Goal: Task Accomplishment & Management: Complete application form

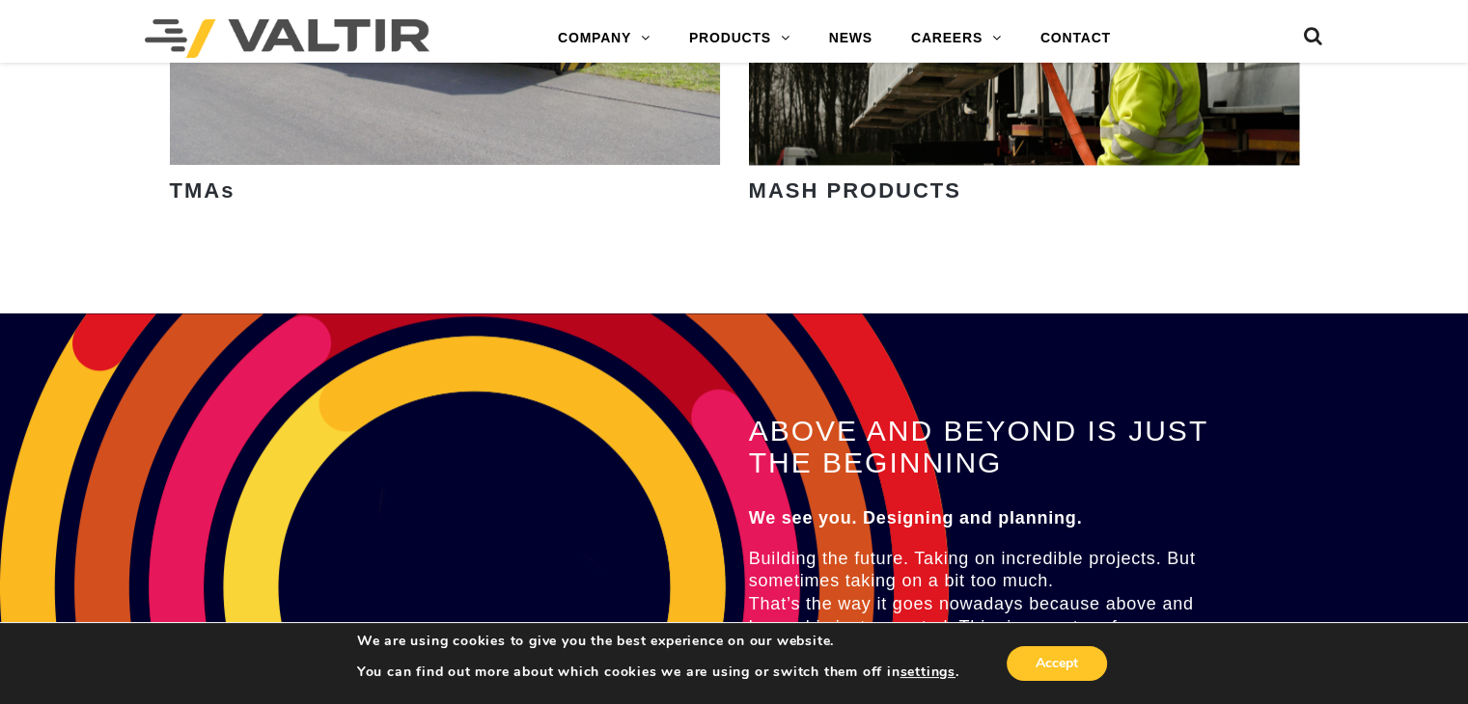
scroll to position [3057, 0]
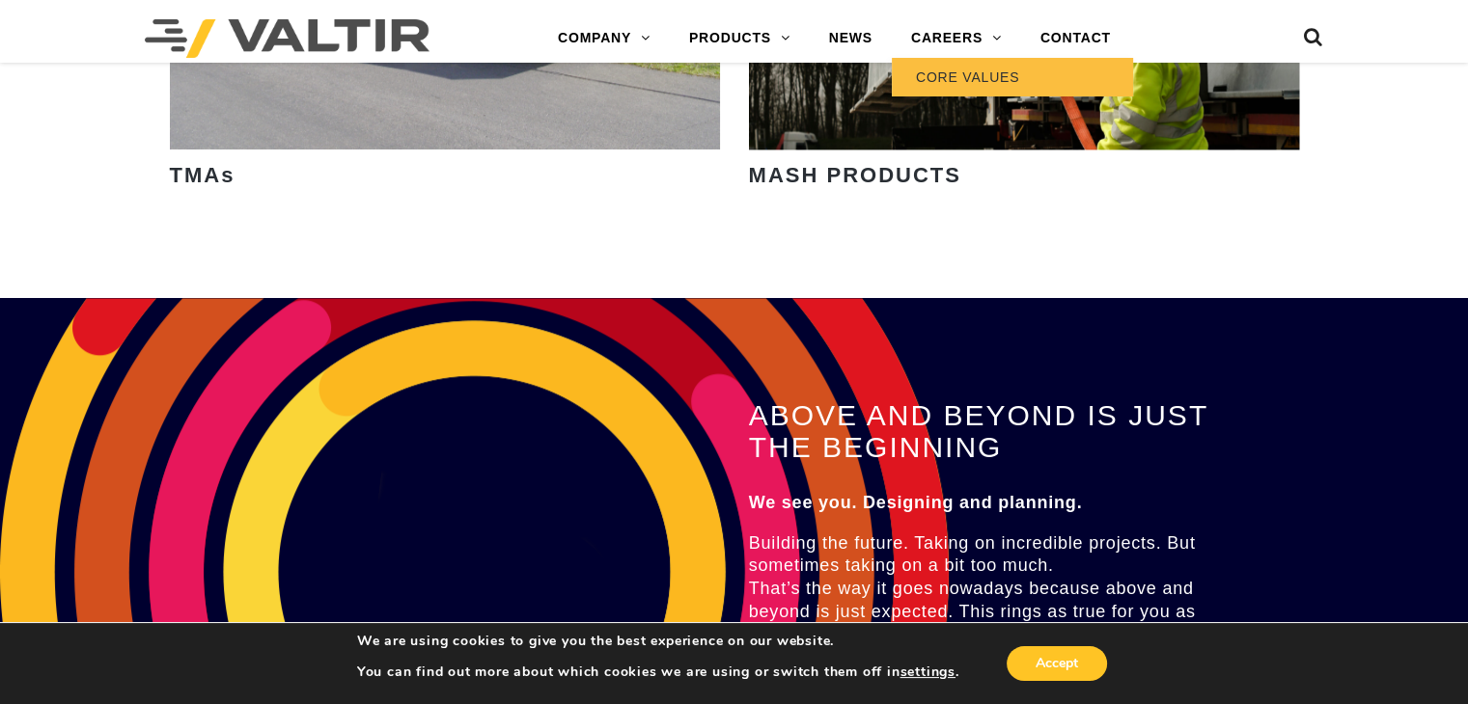
click at [980, 81] on link "CORE VALUES" at bounding box center [1012, 77] width 241 height 39
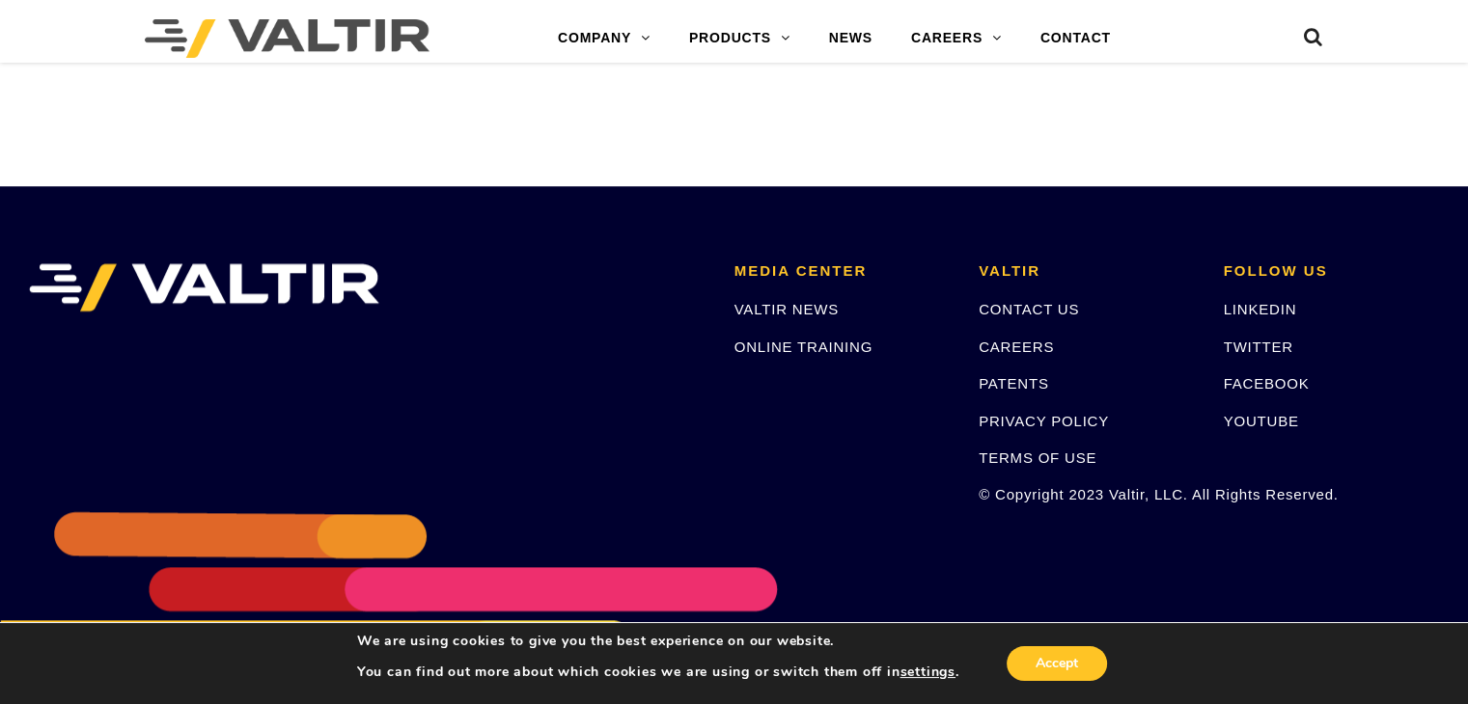
scroll to position [1845, 0]
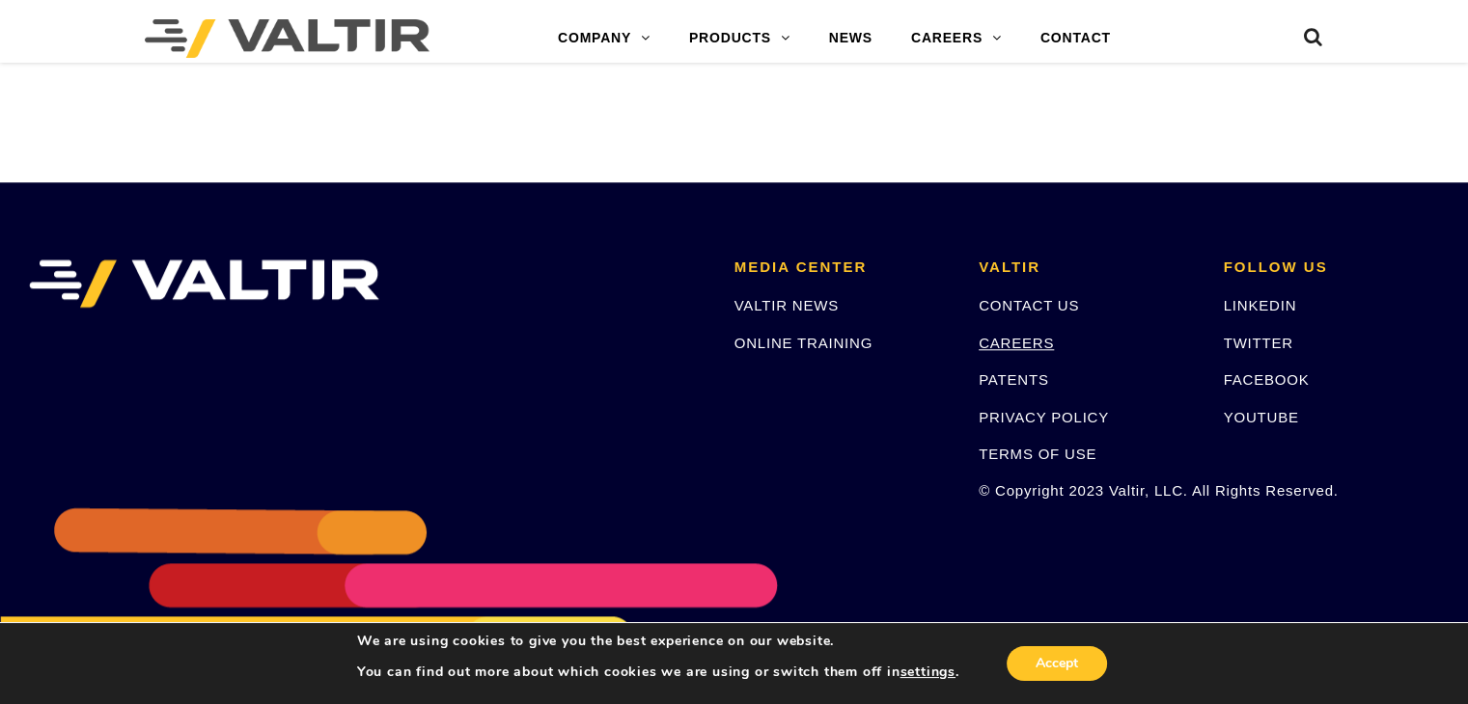
click at [1014, 345] on link "CAREERS" at bounding box center [1016, 343] width 75 height 16
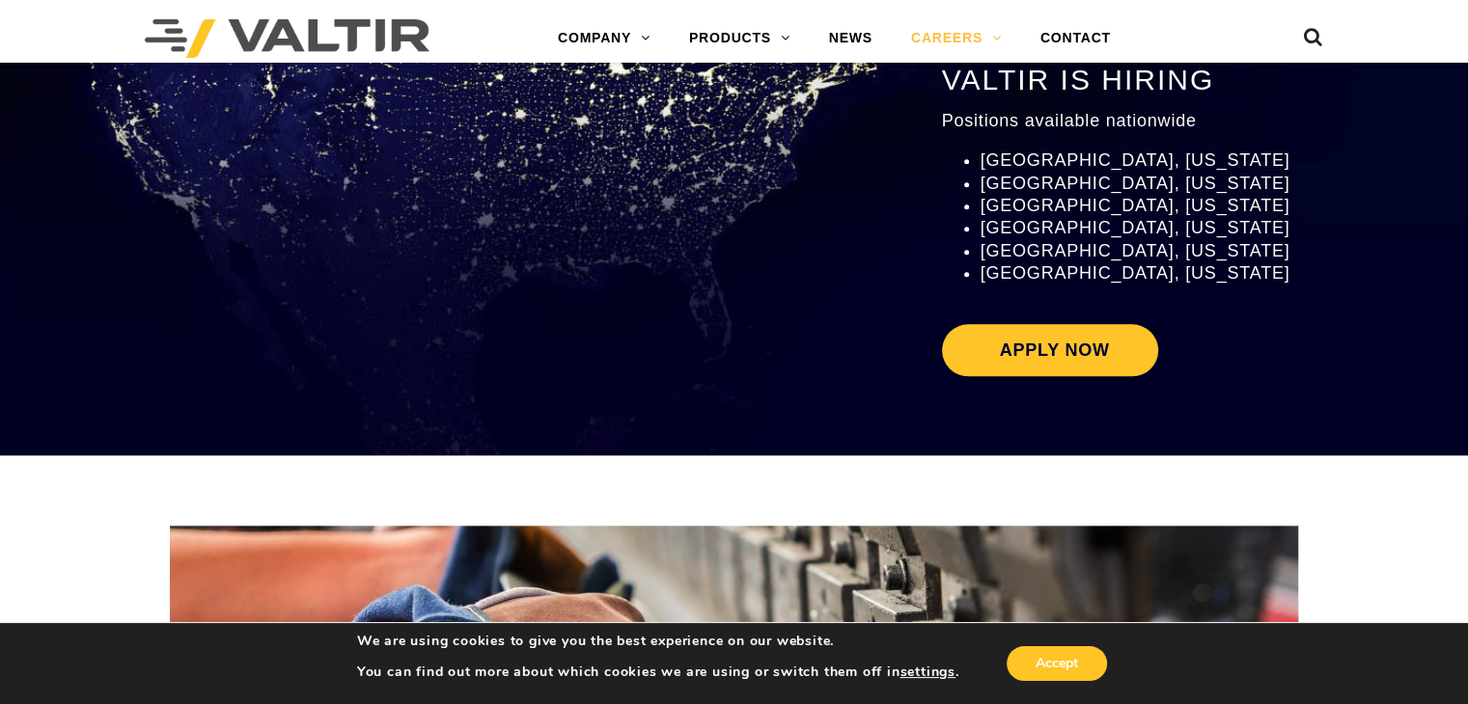
scroll to position [2355, 0]
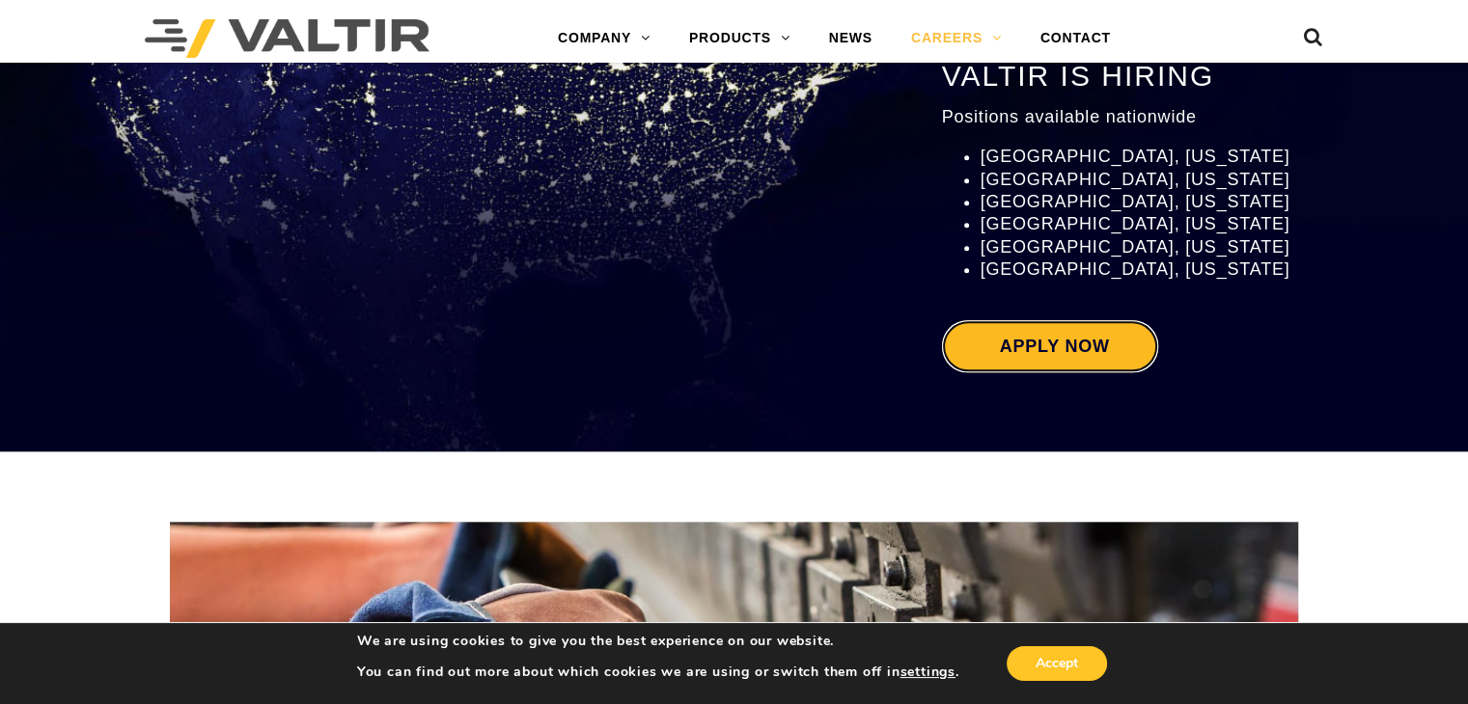
click at [1019, 348] on link "Apply Now" at bounding box center [1050, 346] width 216 height 52
